Goal: Navigation & Orientation: Find specific page/section

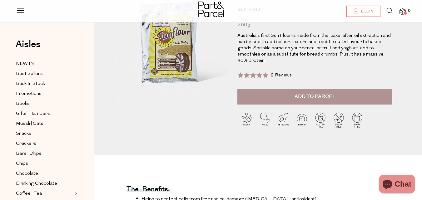
scroll to position [31, 0]
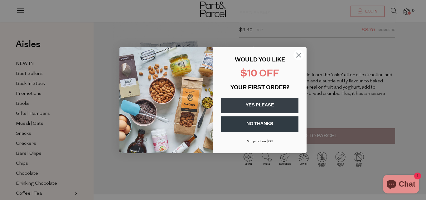
click at [300, 56] on circle "Close dialog" at bounding box center [299, 55] width 10 height 10
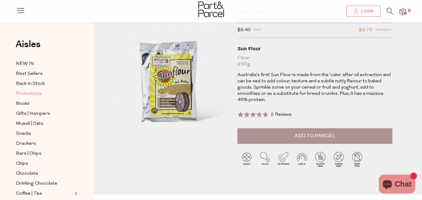
click at [31, 94] on span "Promotions" at bounding box center [29, 93] width 26 height 7
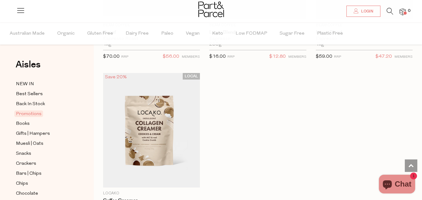
scroll to position [859, 0]
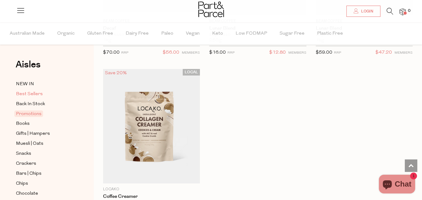
click at [40, 94] on span "Best Sellers" at bounding box center [29, 93] width 27 height 7
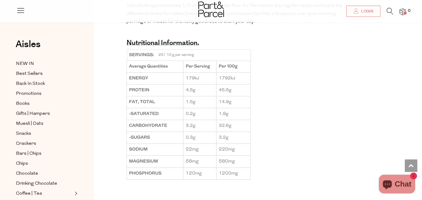
scroll to position [476, 0]
